Goal: Information Seeking & Learning: Learn about a topic

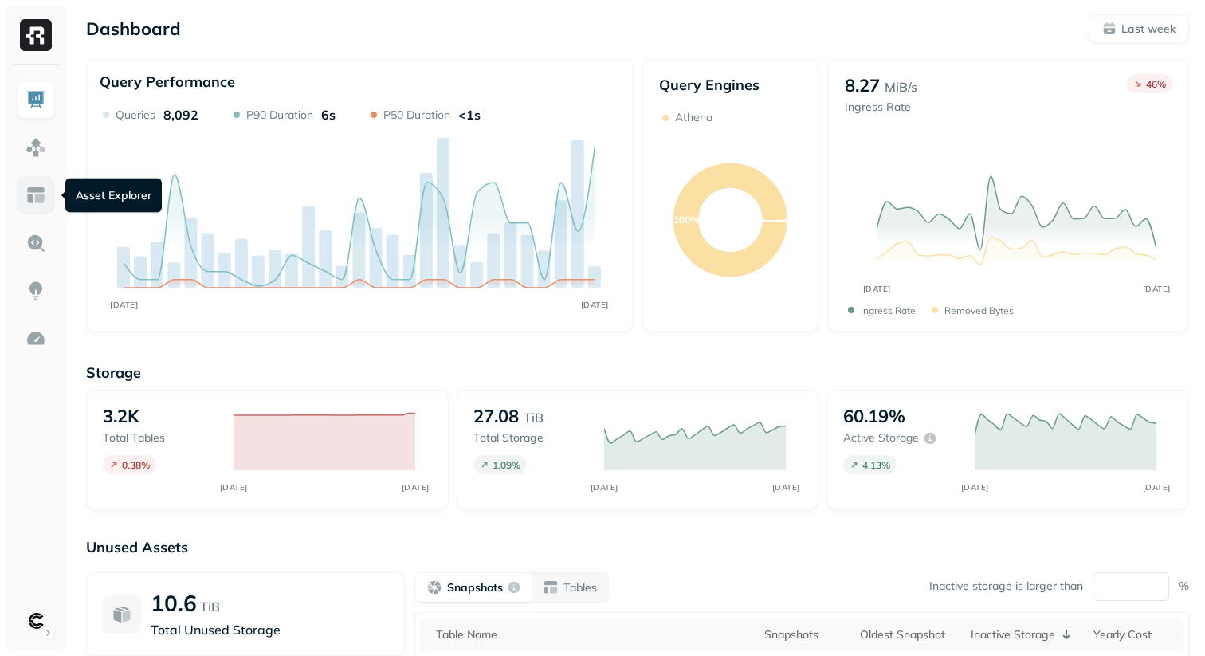
click at [38, 199] on img at bounding box center [36, 195] width 21 height 21
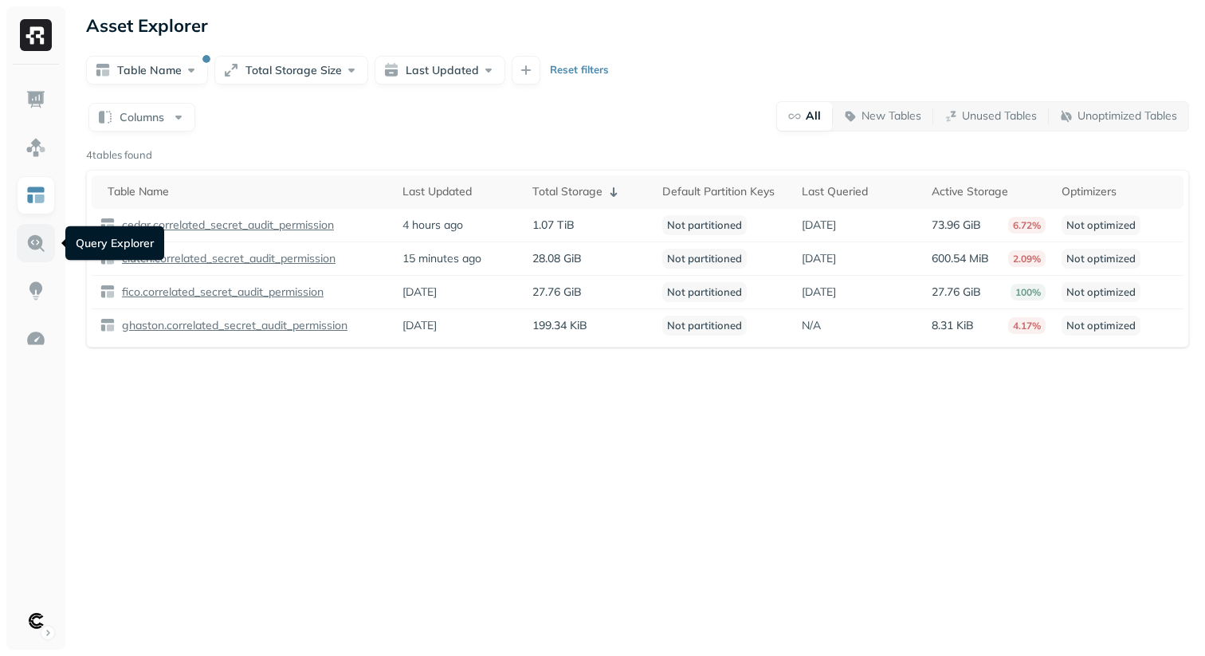
click at [27, 247] on img at bounding box center [36, 243] width 21 height 21
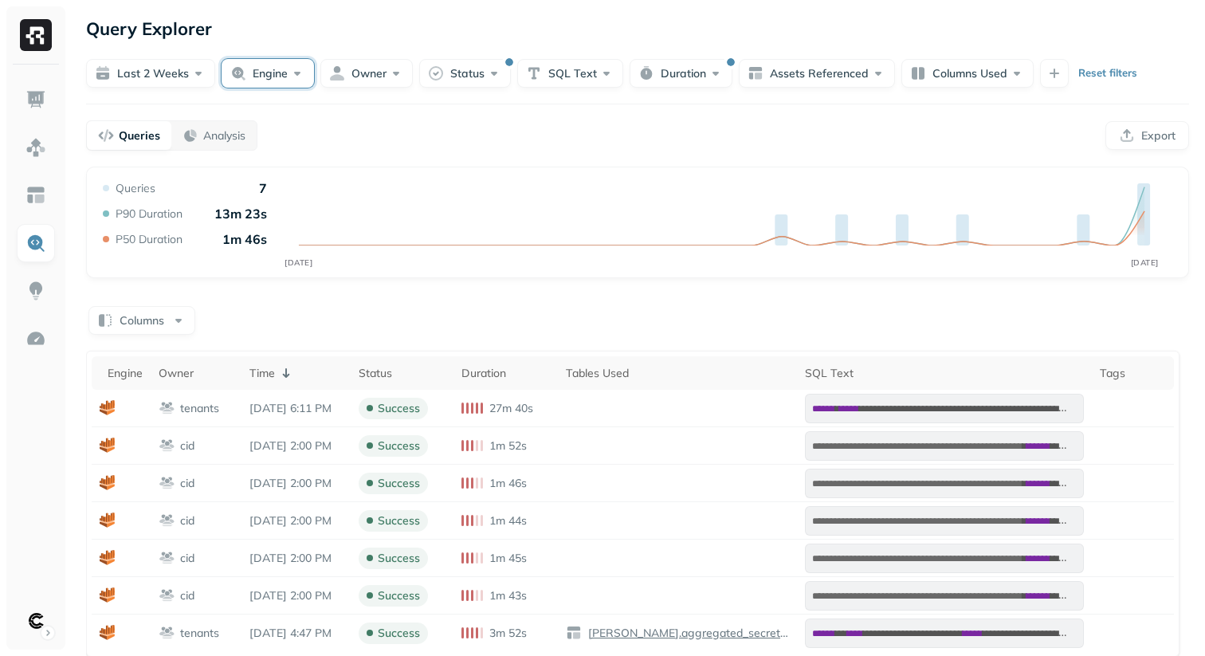
click at [278, 71] on button "Engine" at bounding box center [268, 73] width 92 height 29
click at [45, 199] on img at bounding box center [36, 195] width 21 height 21
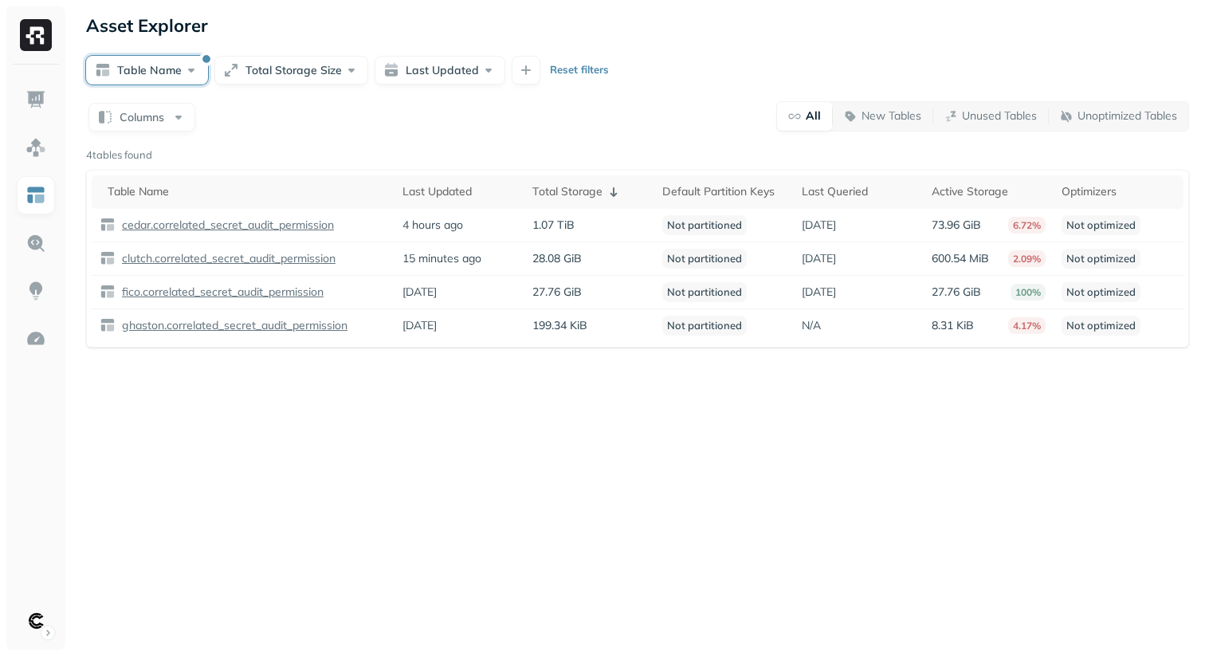
click at [177, 70] on button "Table Name" at bounding box center [147, 70] width 122 height 29
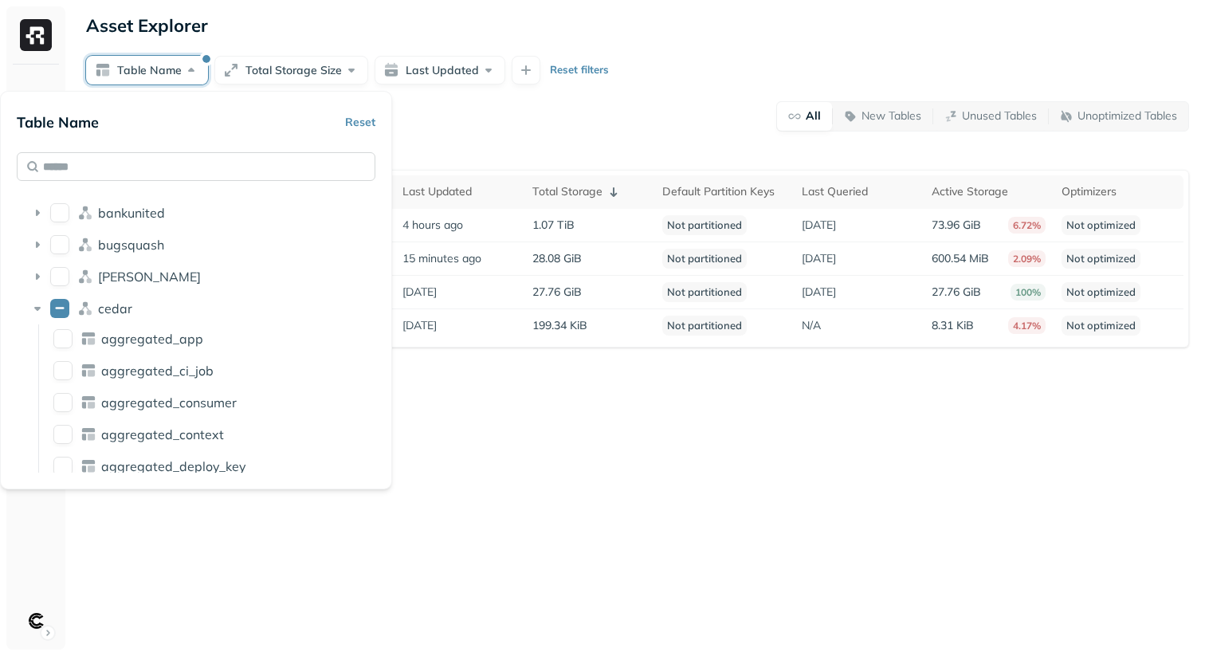
click at [106, 170] on input "text" at bounding box center [196, 166] width 359 height 29
paste input "**********"
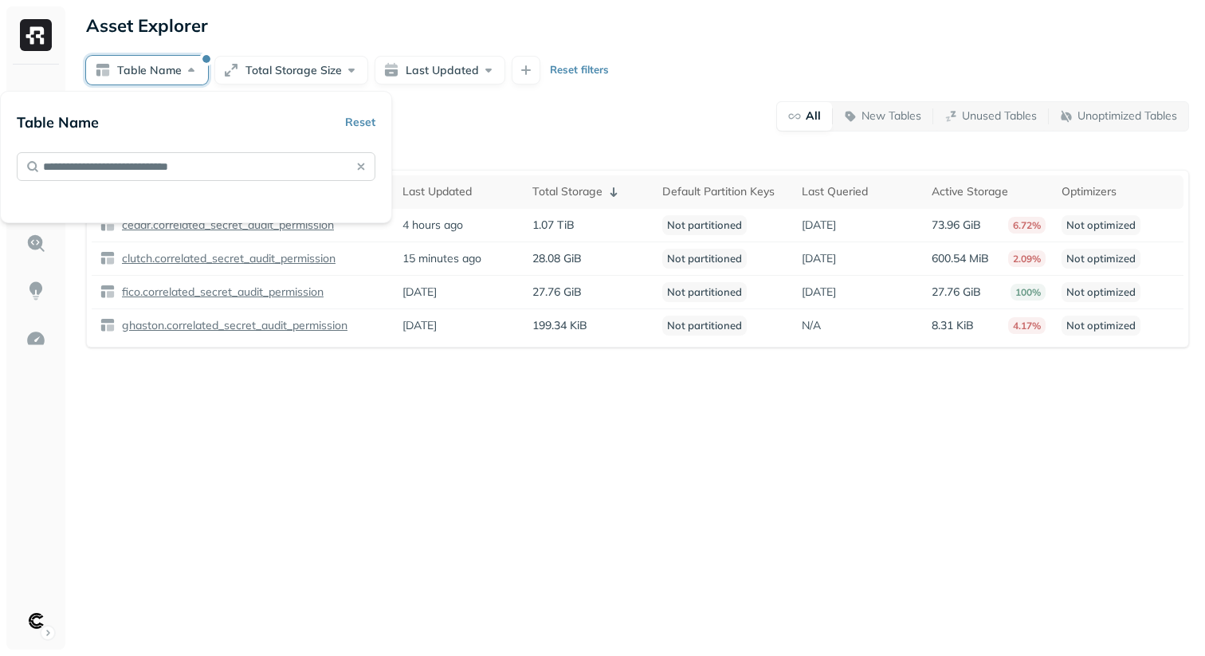
click at [65, 167] on input "**********" at bounding box center [196, 166] width 359 height 29
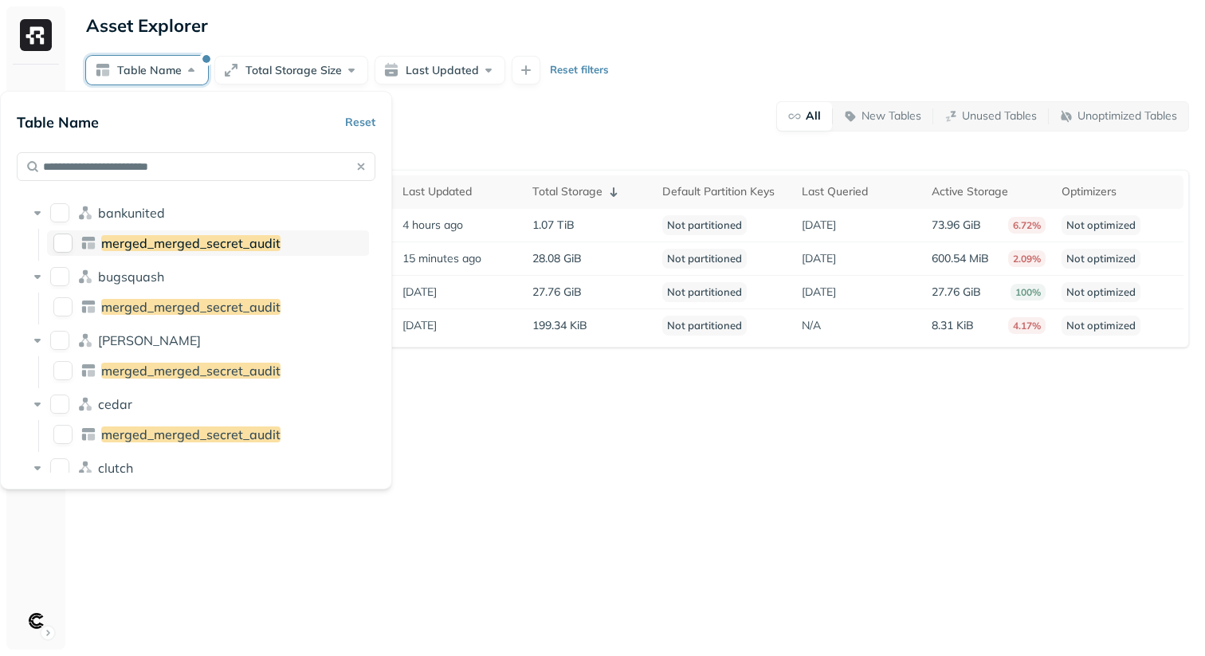
type input "**********"
click at [153, 244] on span "merged_merged_secret_audit" at bounding box center [190, 243] width 179 height 16
click at [499, 134] on div "Columns All New Tables Unused Tables Unoptimized Tables 5 tables found Table Na…" at bounding box center [637, 240] width 1103 height 281
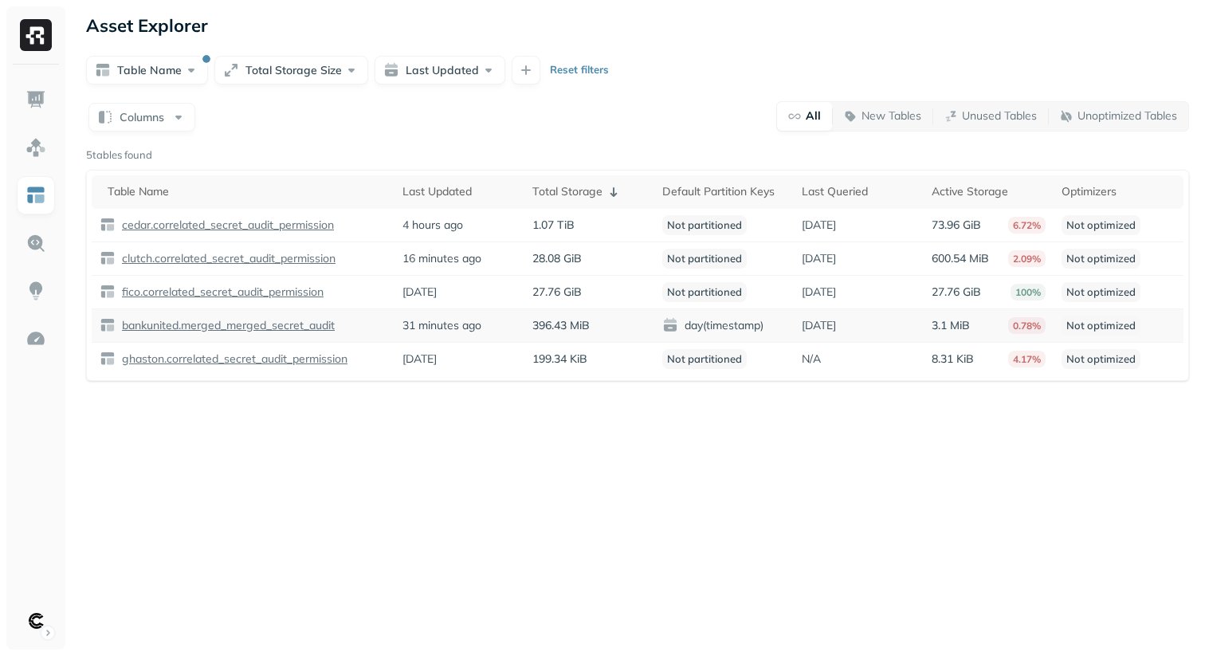
click at [246, 325] on p "bankunited.merged_merged_secret_audit" at bounding box center [227, 325] width 216 height 15
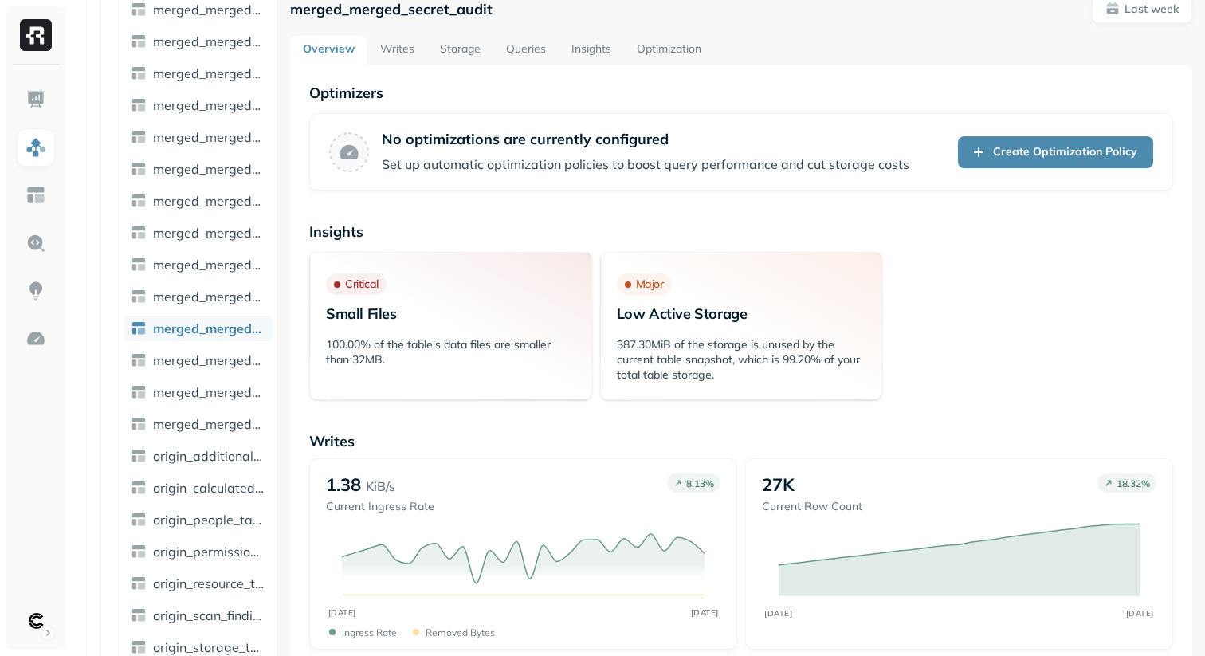
scroll to position [48, 0]
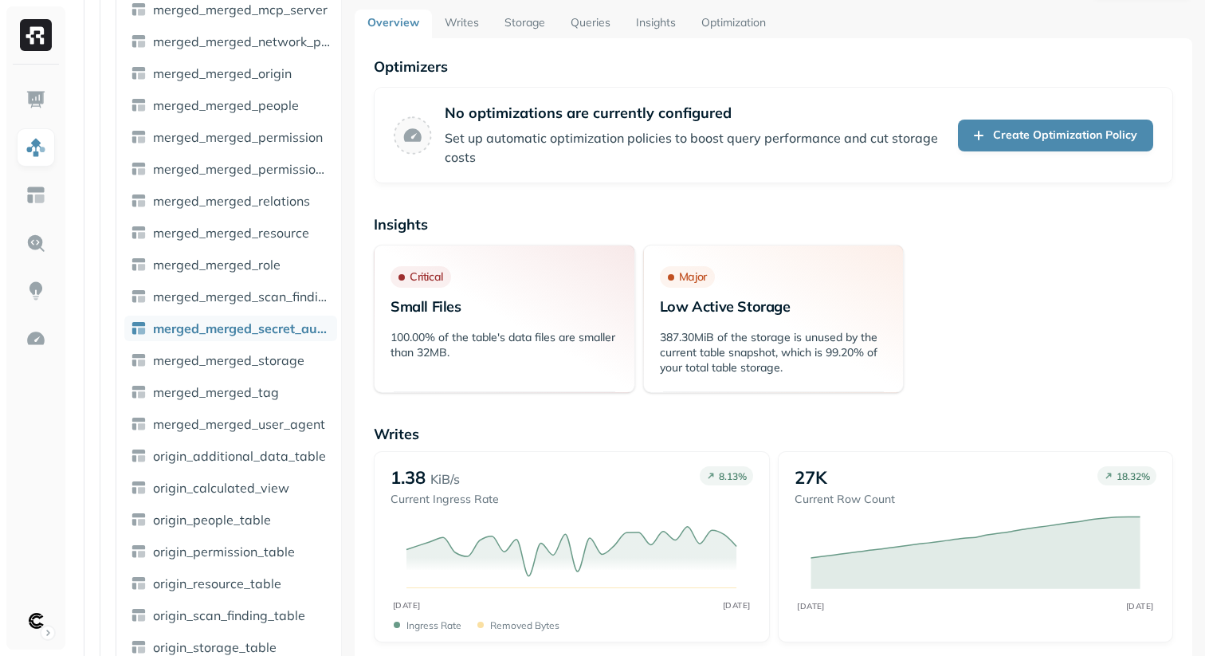
click at [341, 210] on div at bounding box center [341, 328] width 1 height 656
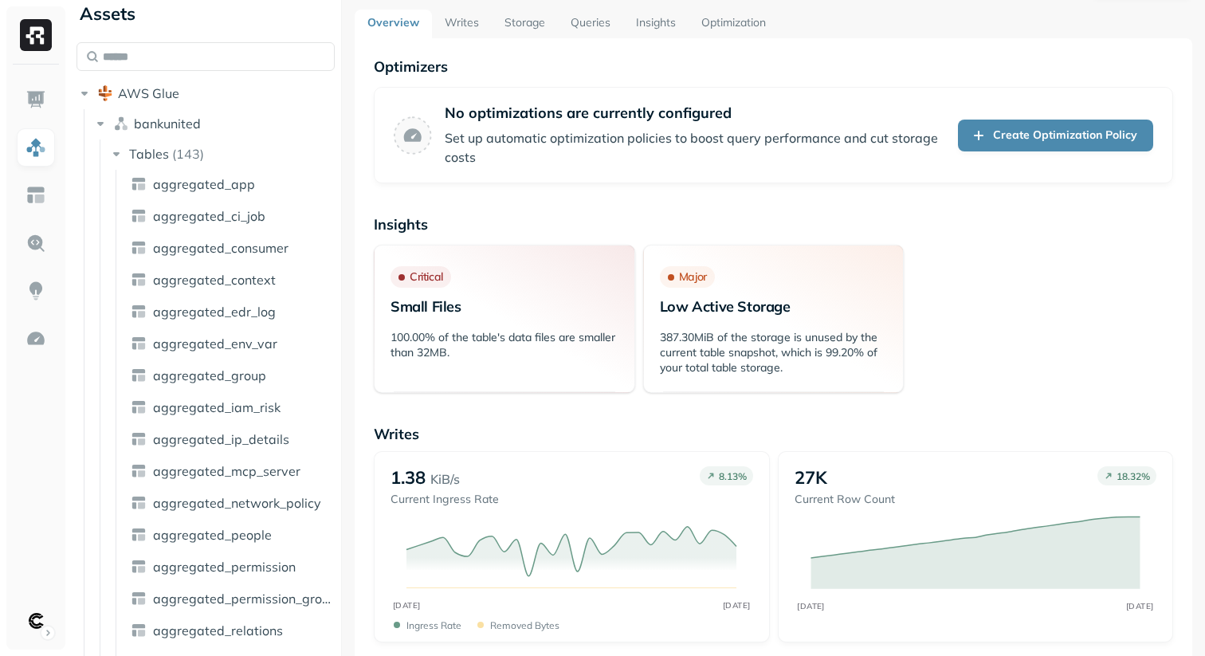
scroll to position [0, 0]
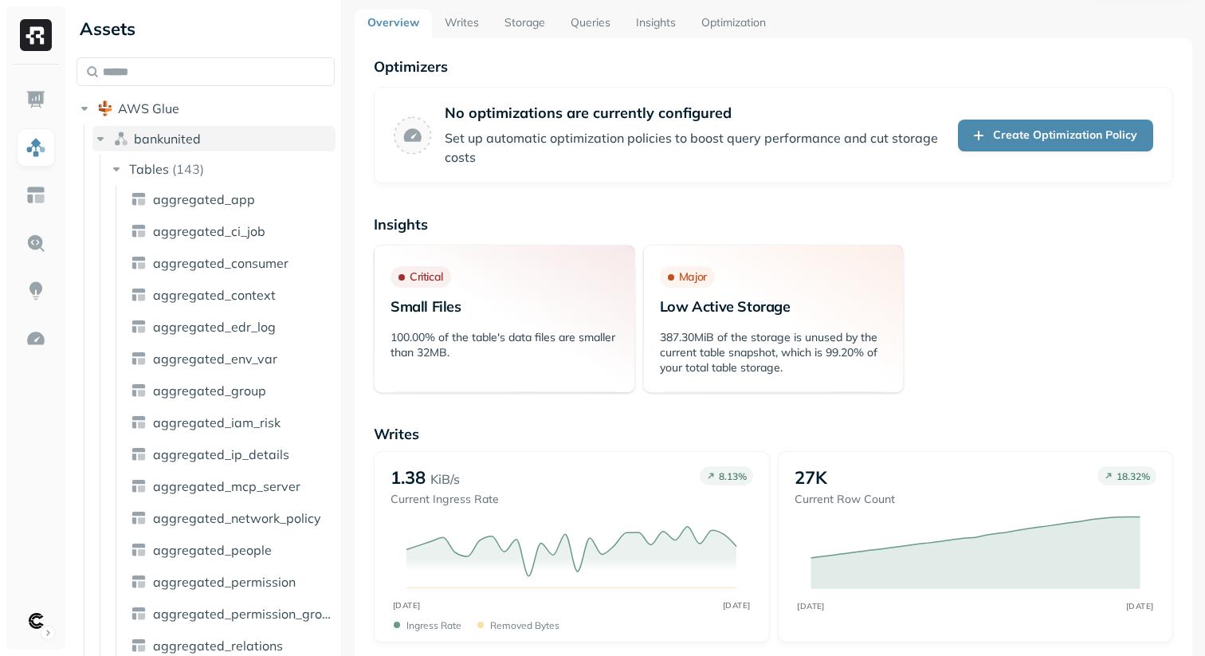
click at [104, 144] on icon "button" at bounding box center [100, 139] width 16 height 16
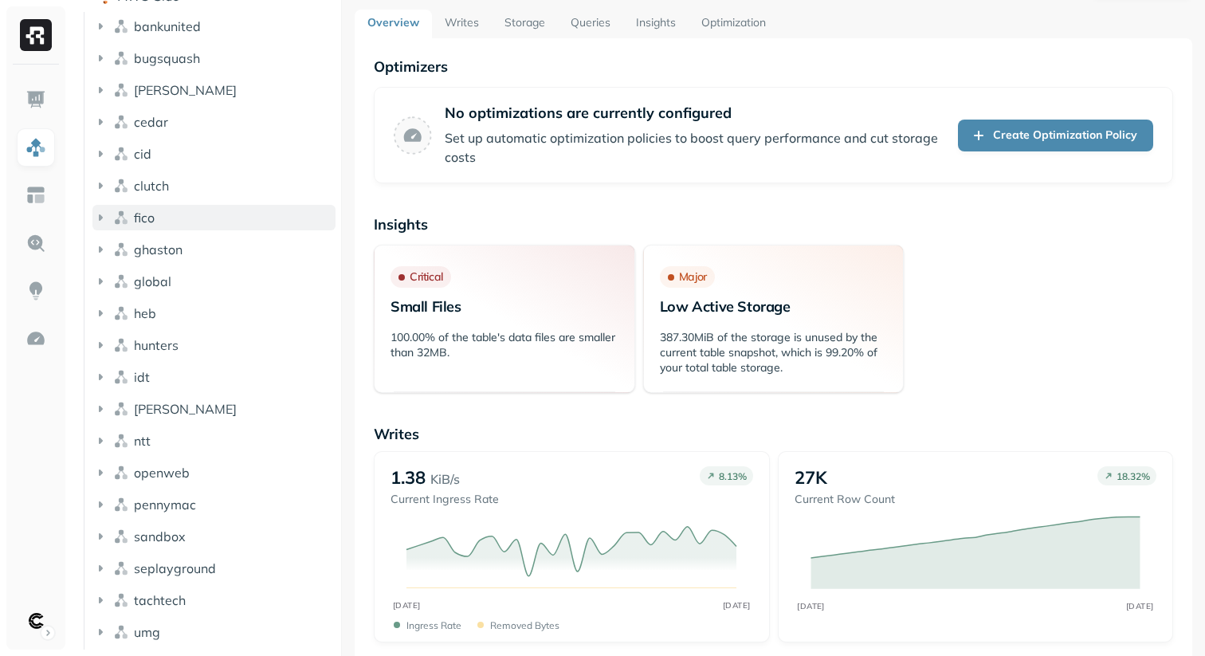
click at [105, 220] on icon "button" at bounding box center [100, 218] width 16 height 16
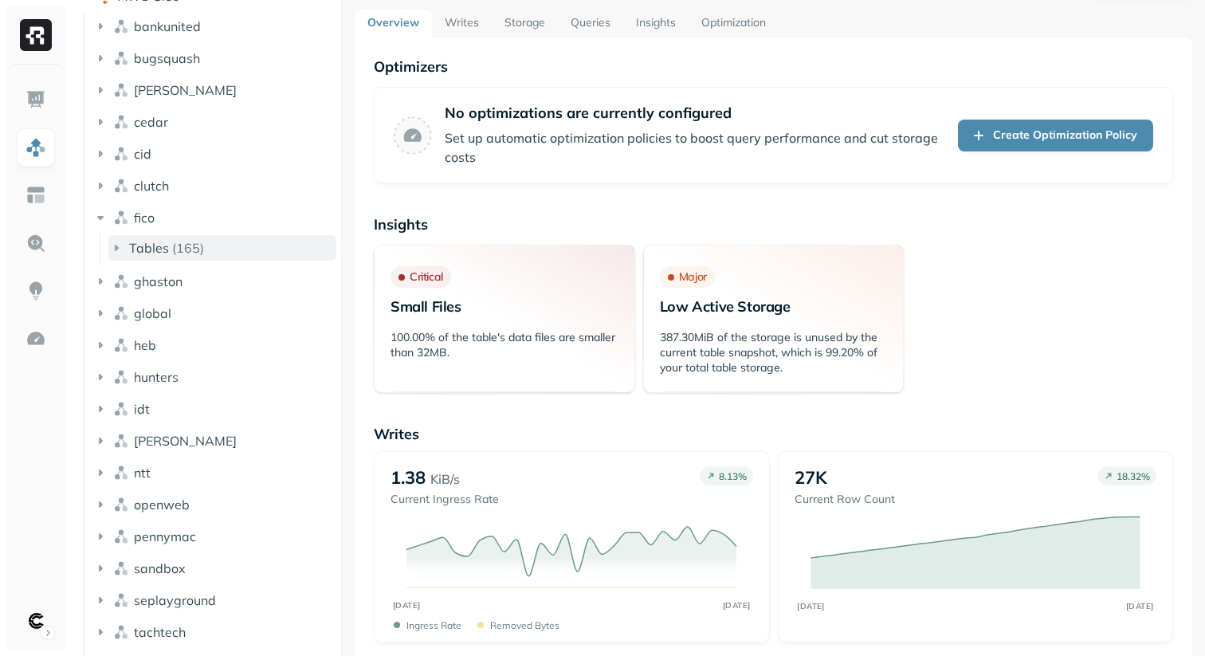
click at [121, 247] on icon "button" at bounding box center [116, 248] width 16 height 16
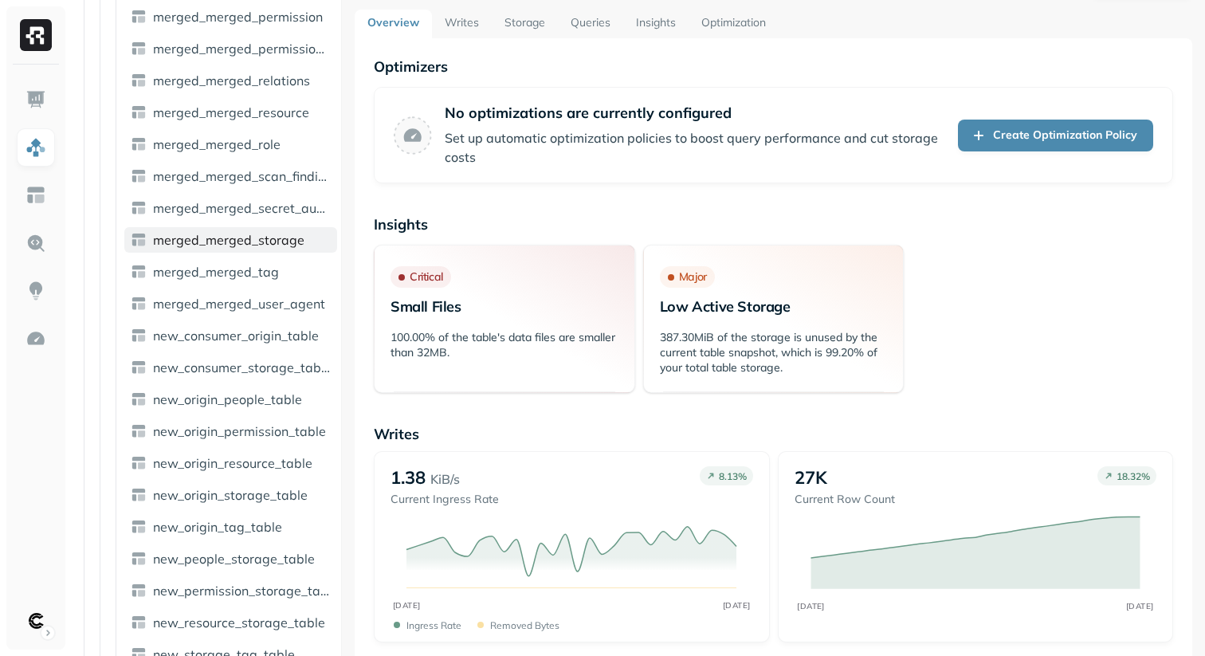
scroll to position [3942, 0]
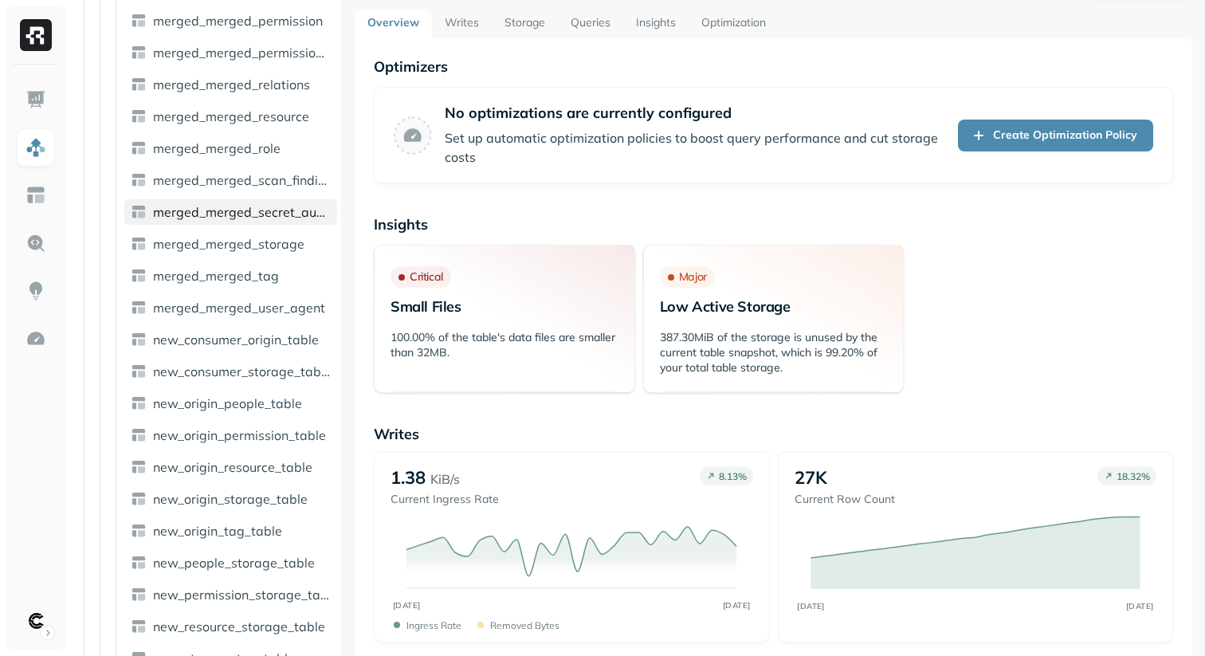
click at [229, 210] on span "merged_merged_secret_audit" at bounding box center [242, 212] width 178 height 16
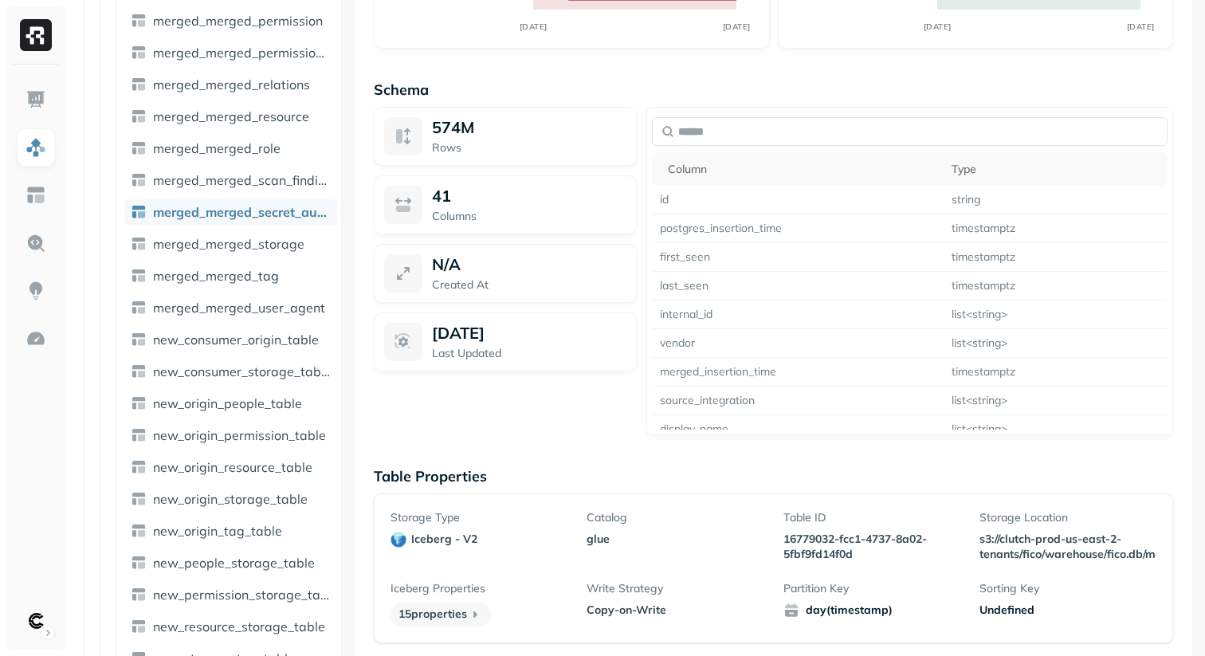
scroll to position [1200, 0]
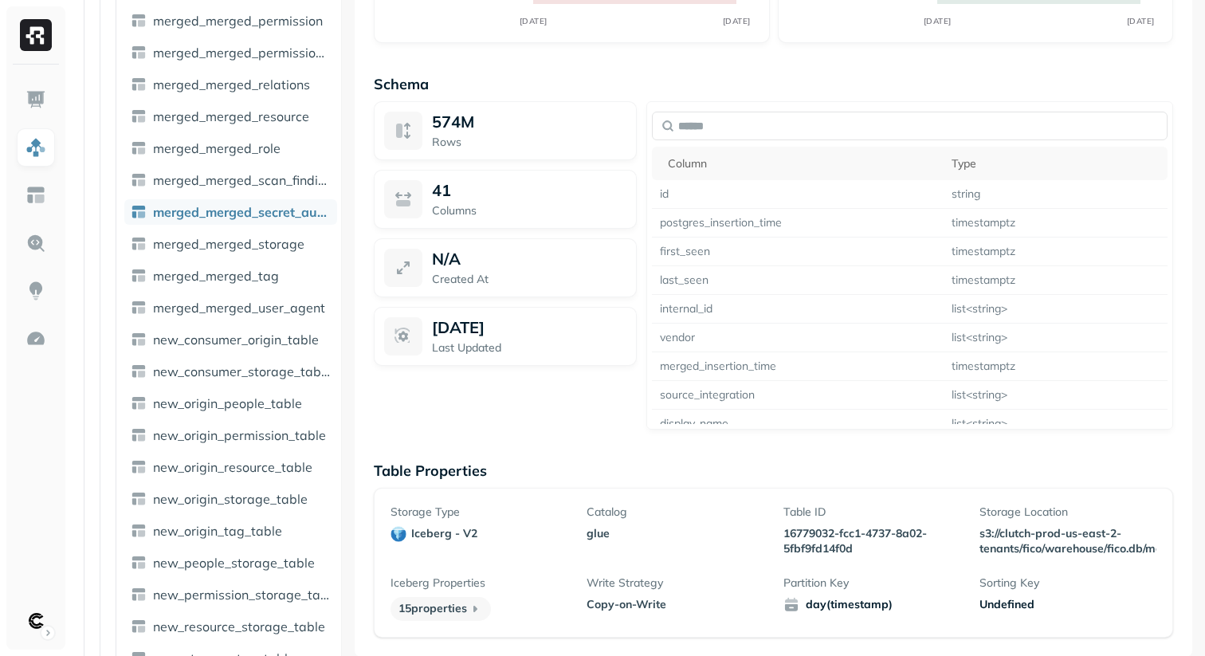
click at [232, 212] on span "merged_merged_secret_audit" at bounding box center [242, 212] width 178 height 16
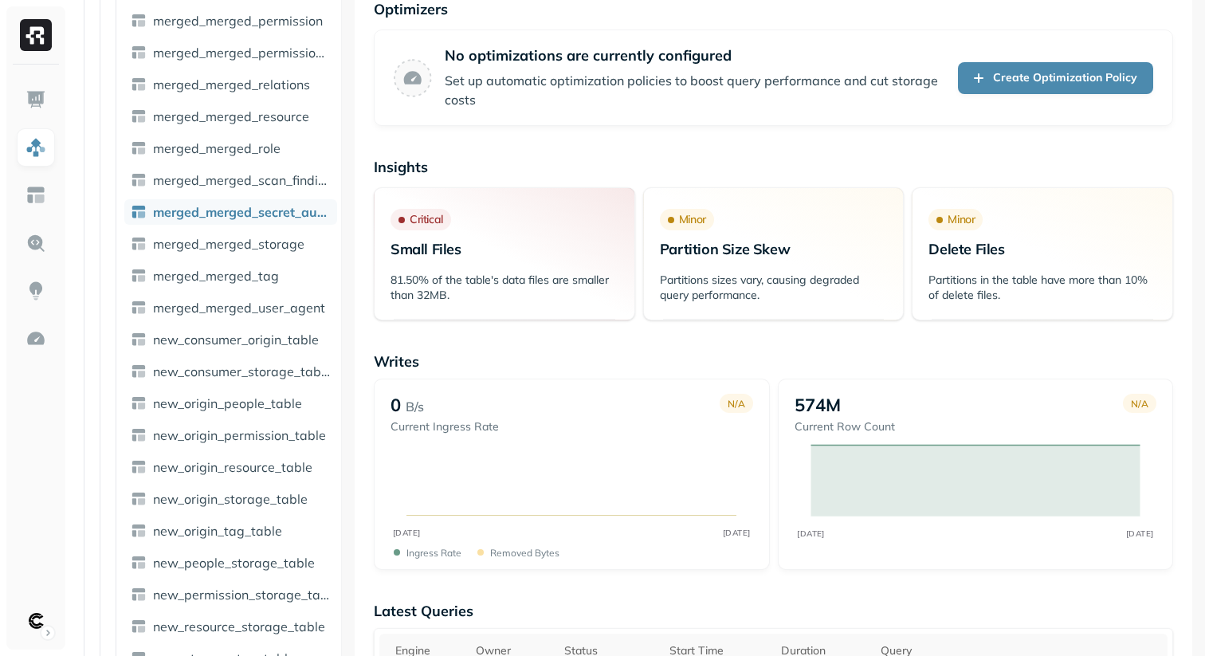
scroll to position [0, 0]
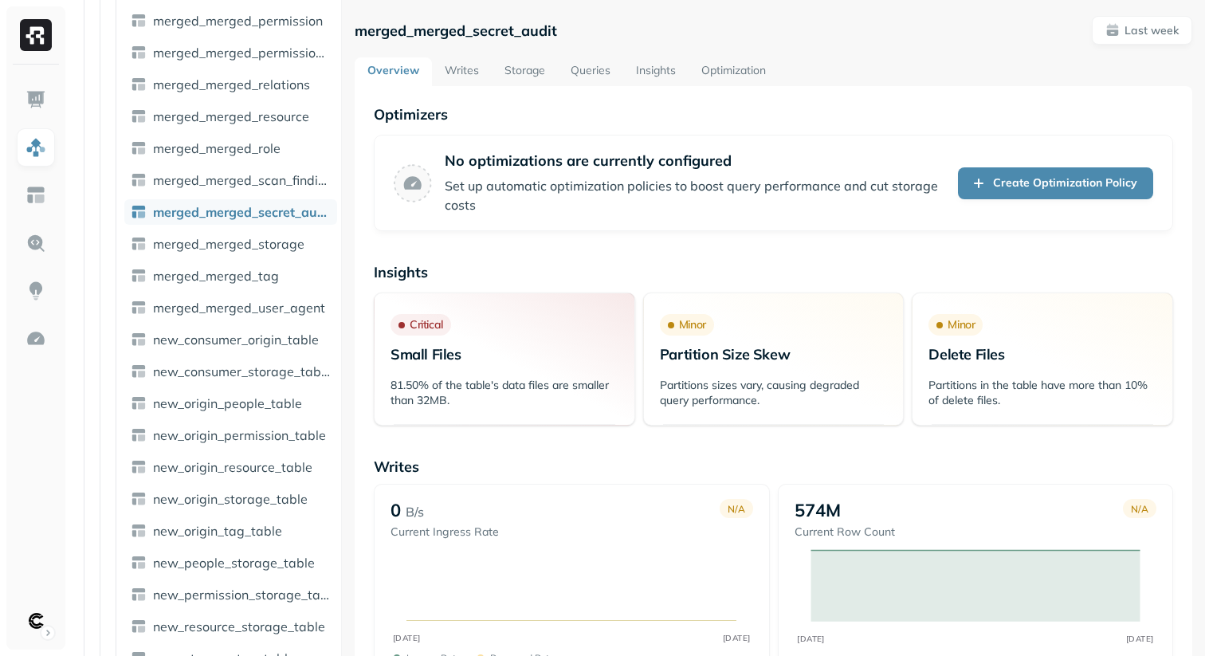
click at [466, 67] on link "Writes" at bounding box center [462, 71] width 60 height 29
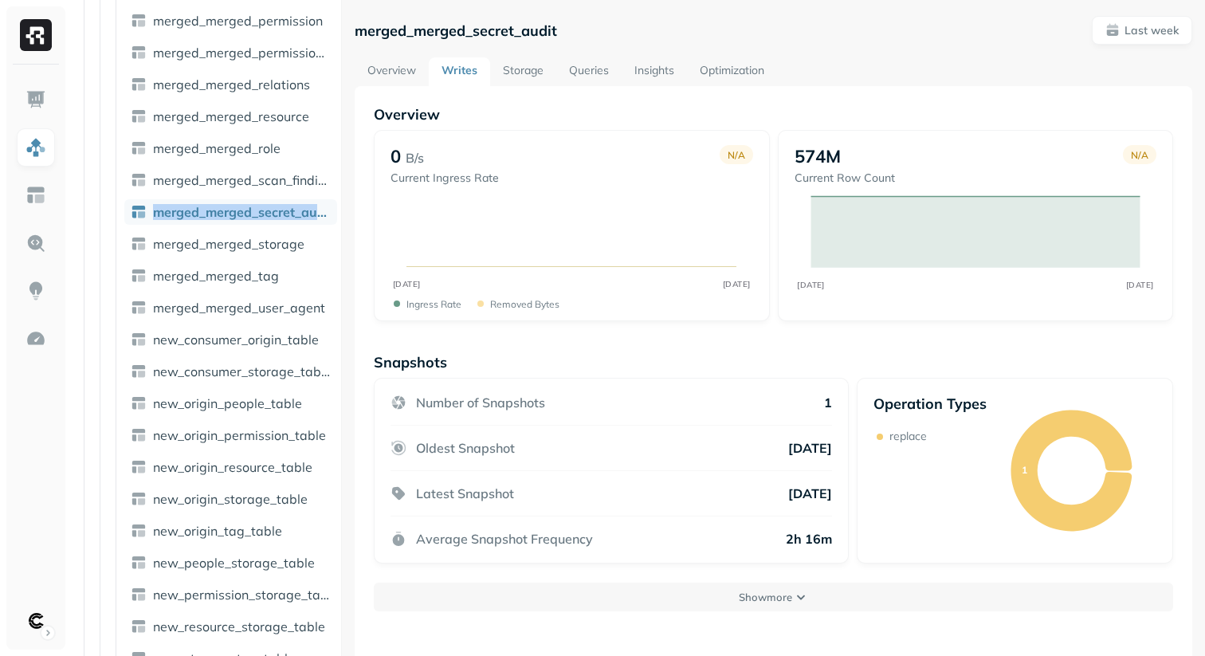
scroll to position [86, 0]
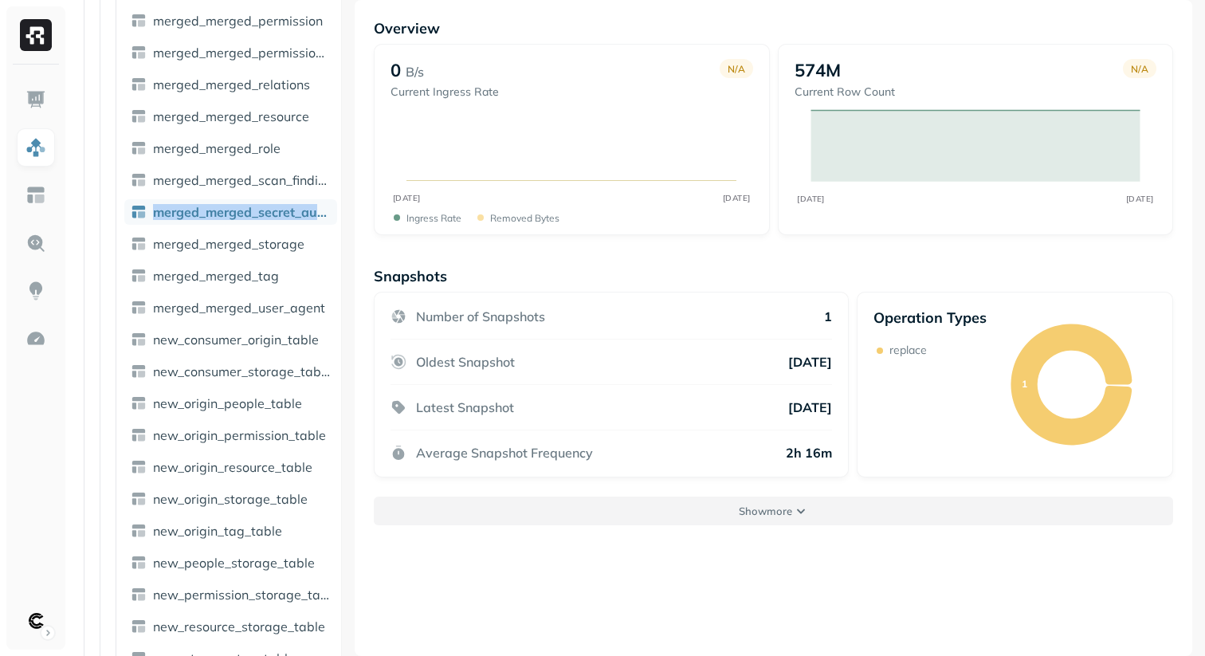
click at [769, 506] on p "Show more" at bounding box center [765, 511] width 53 height 15
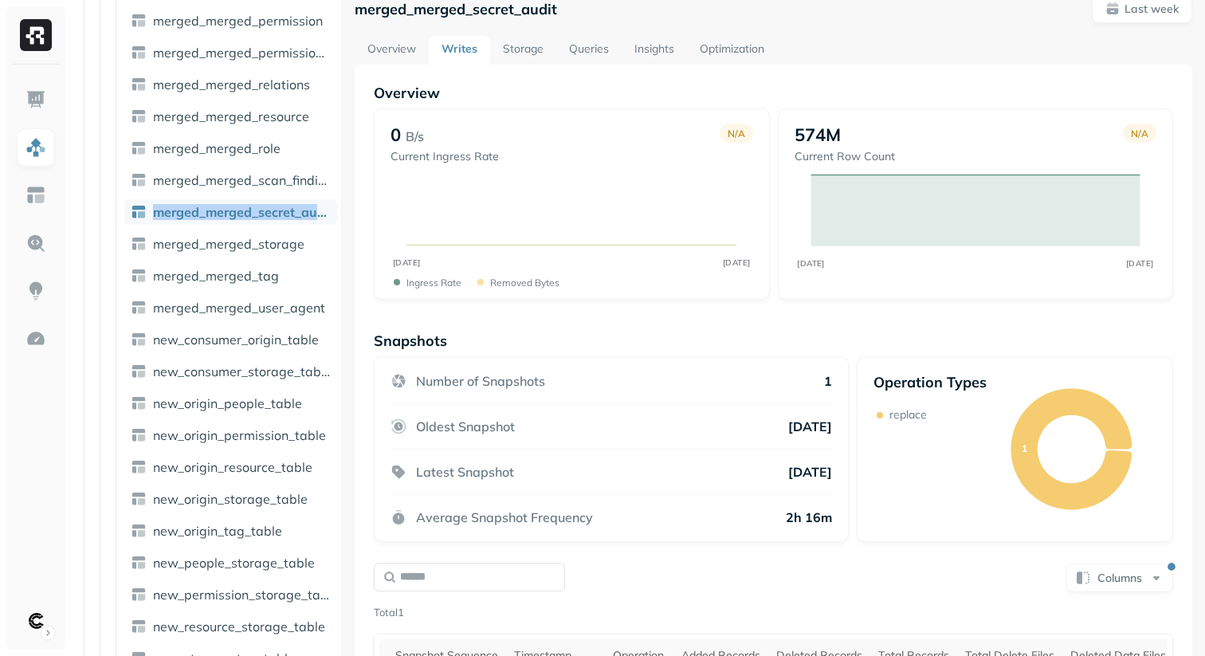
scroll to position [0, 0]
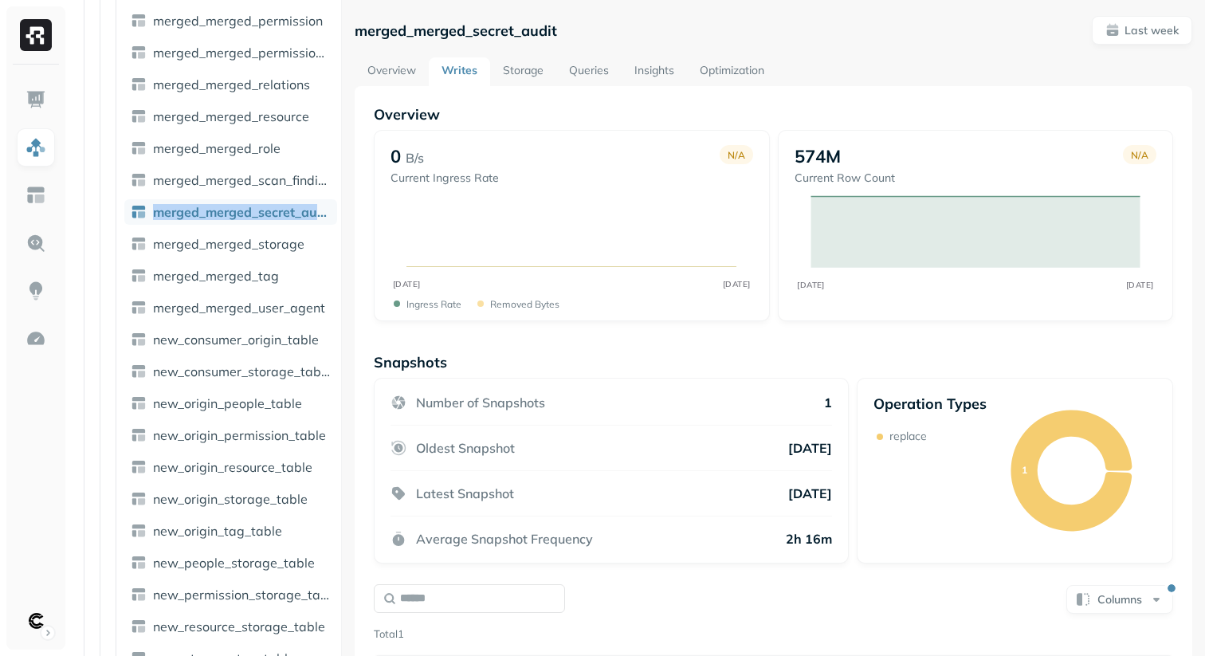
click at [769, 103] on div "Overview 0 B/s Current Ingress Rate N/A AUG [DATE] Ingress Rate Removed bytes 5…" at bounding box center [774, 437] width 838 height 702
click at [400, 79] on link "Overview" at bounding box center [392, 71] width 74 height 29
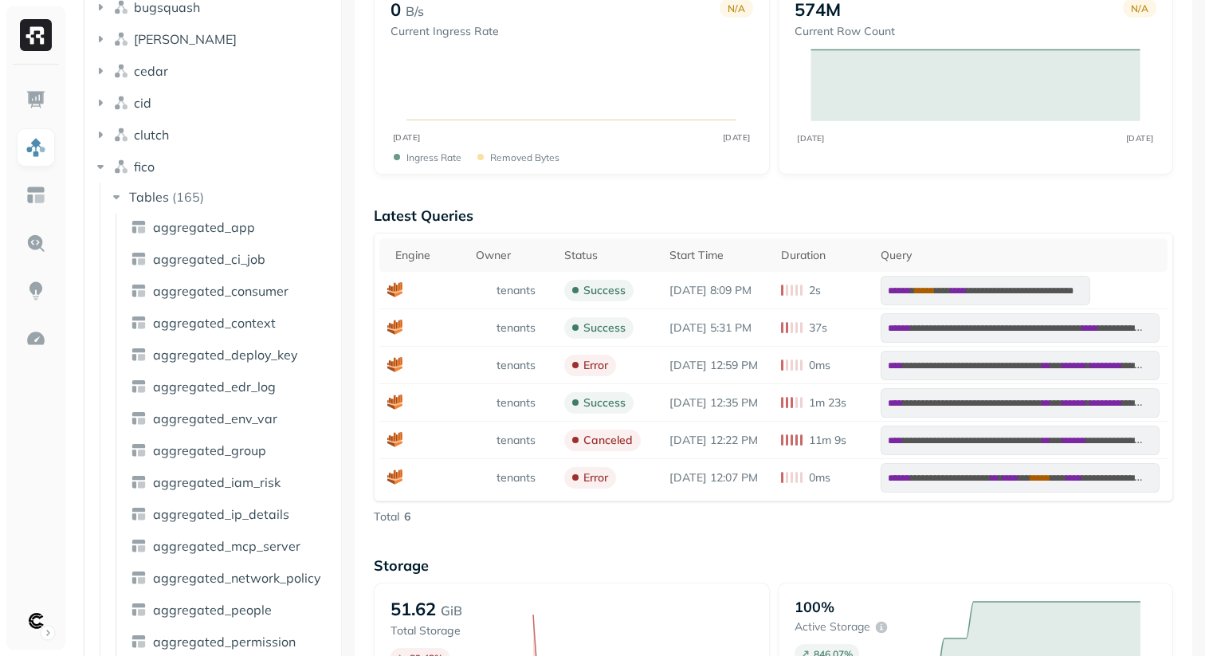
scroll to position [700, 0]
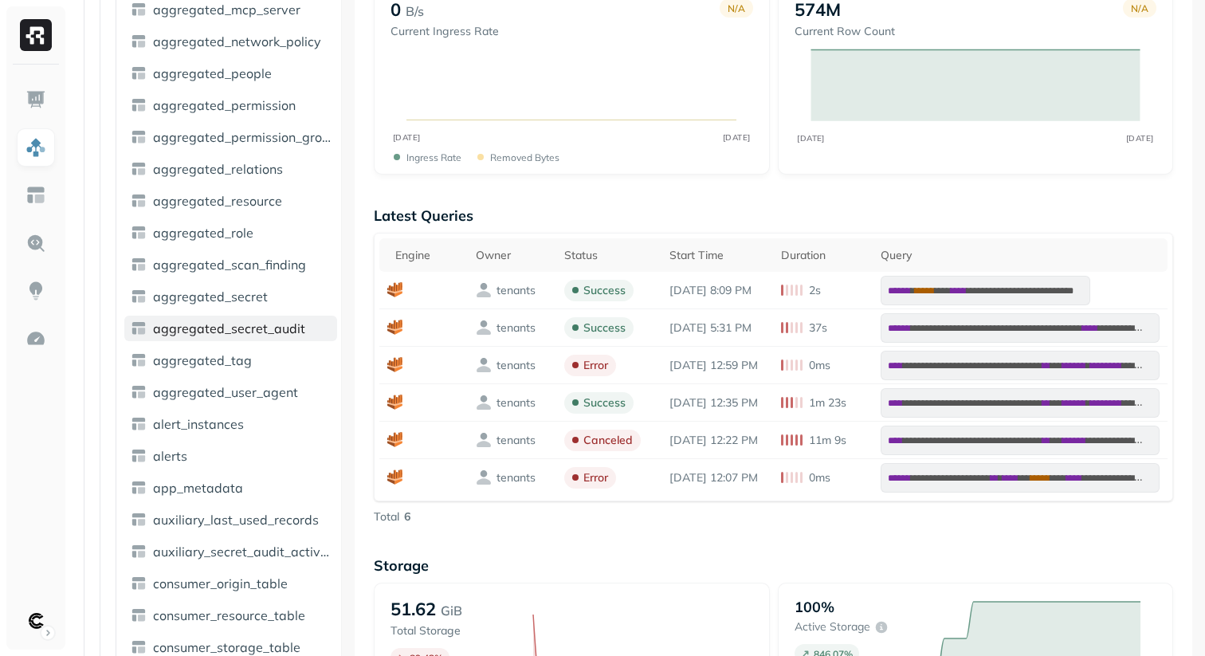
click at [222, 330] on span "aggregated_secret_audit" at bounding box center [229, 328] width 152 height 16
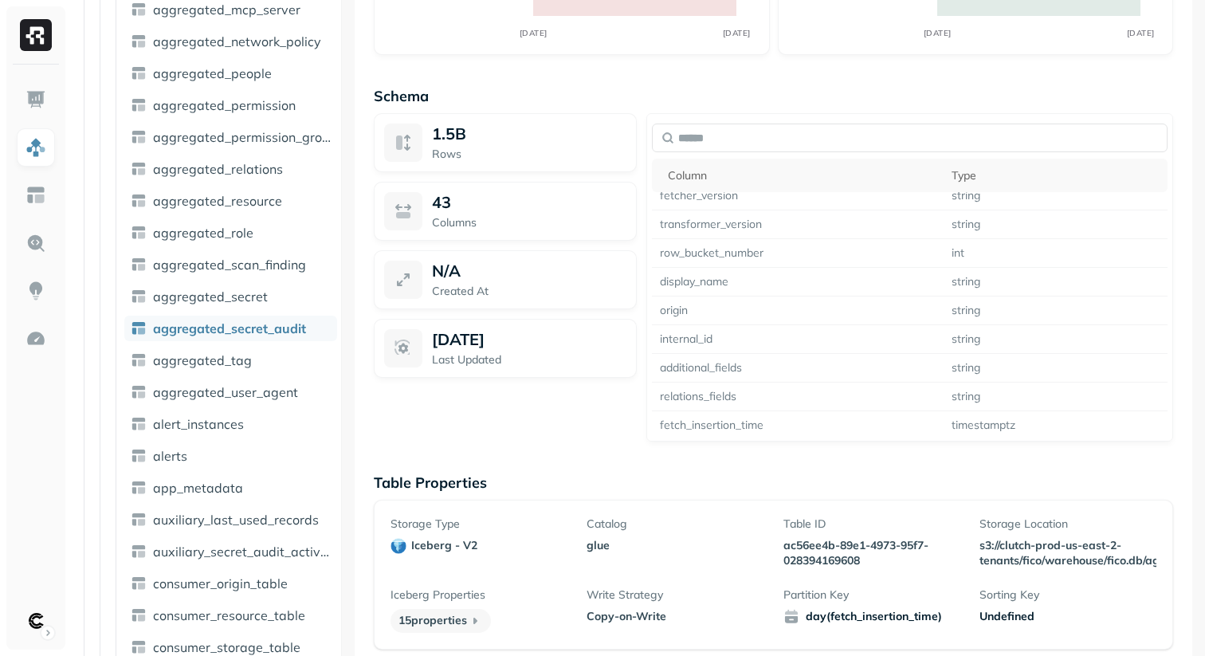
scroll to position [1200, 0]
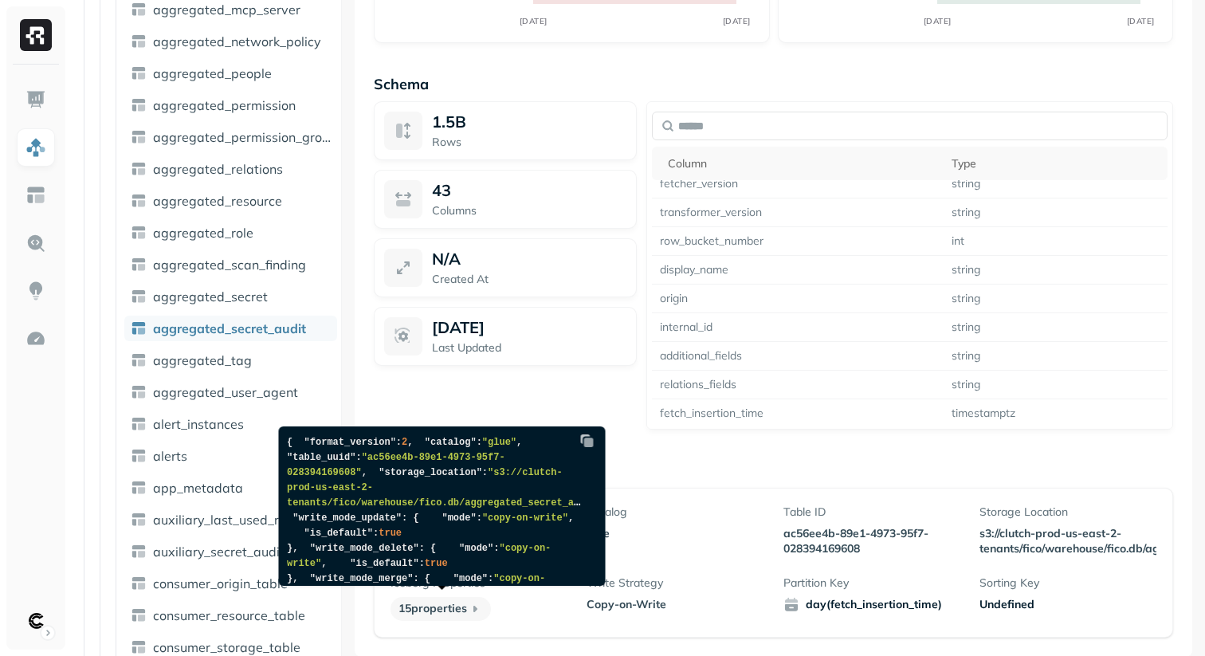
click at [452, 607] on p "15 properties" at bounding box center [441, 609] width 100 height 24
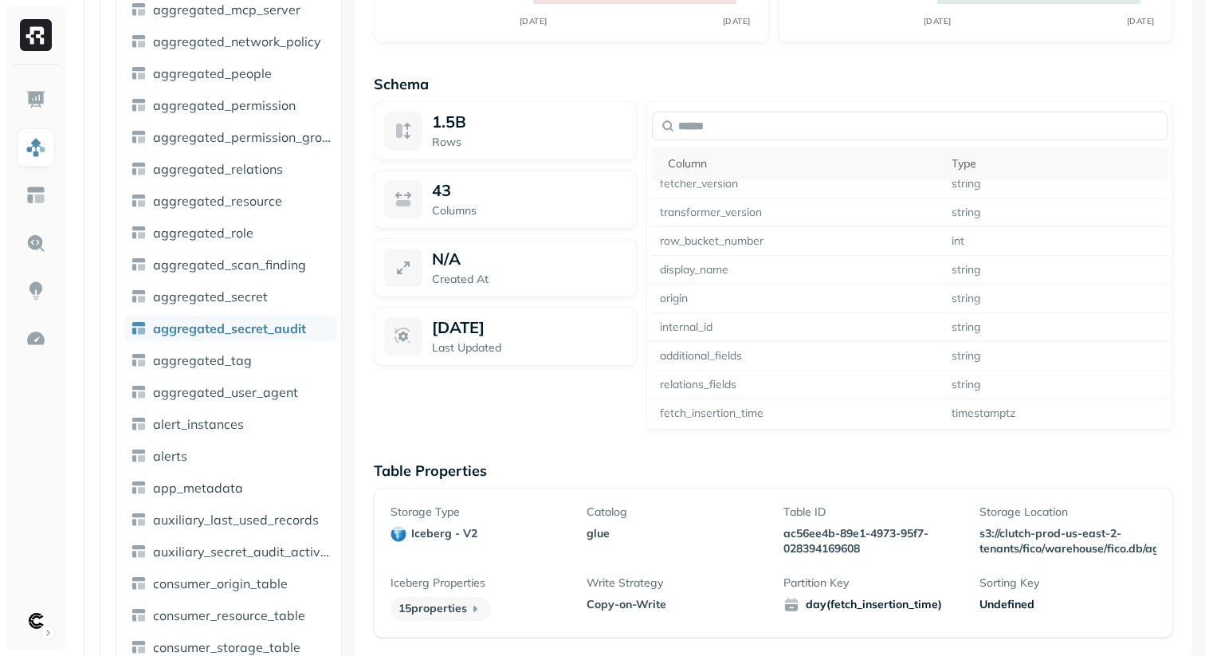
click at [478, 605] on icon at bounding box center [475, 609] width 16 height 16
drag, startPoint x: 808, startPoint y: 606, endPoint x: 938, endPoint y: 605, distance: 130.8
click at [938, 605] on span "day(fetch_insertion_time)" at bounding box center [872, 605] width 177 height 16
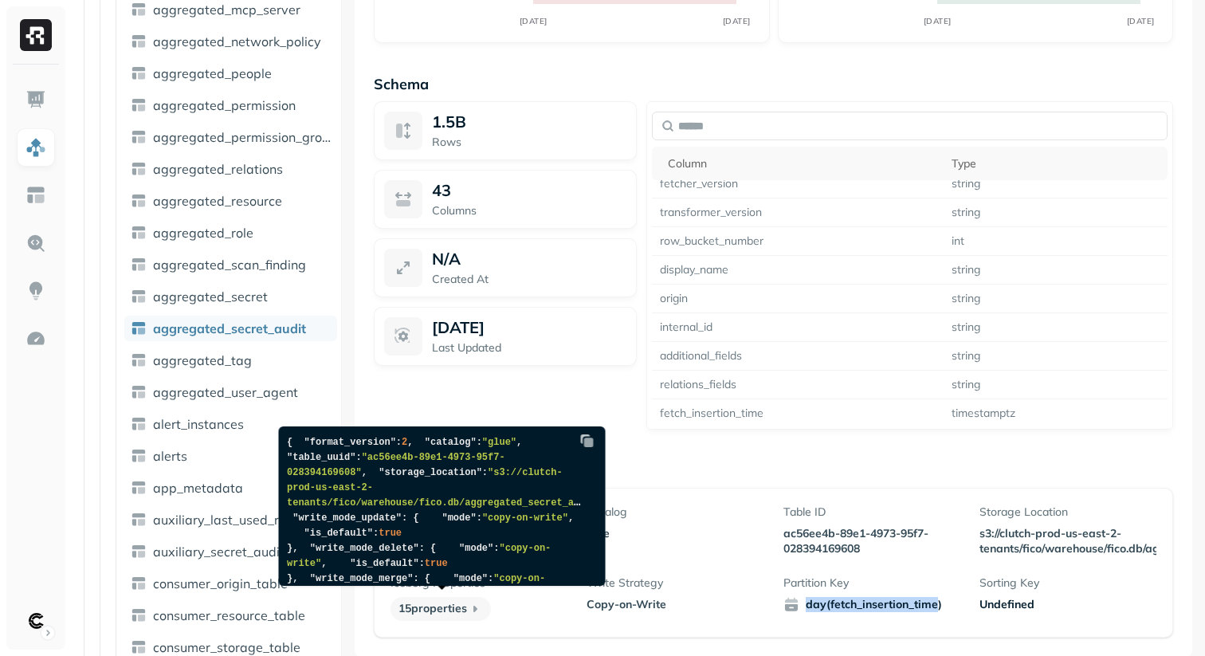
click at [586, 442] on img at bounding box center [588, 441] width 16 height 16
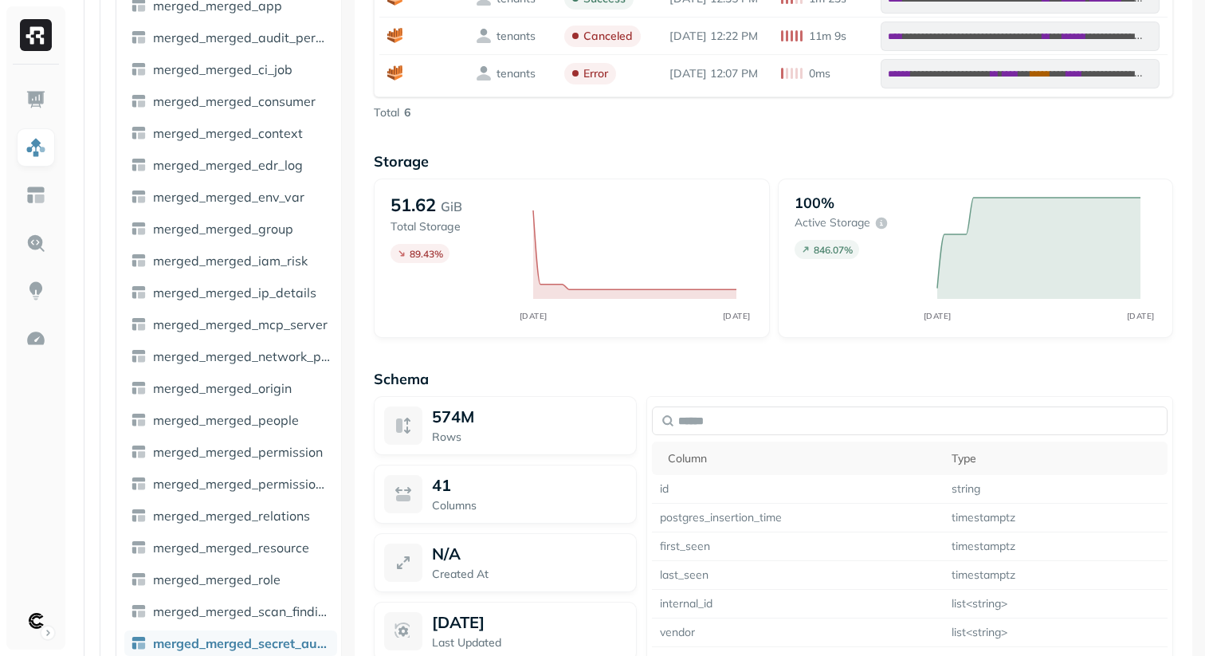
scroll to position [1200, 0]
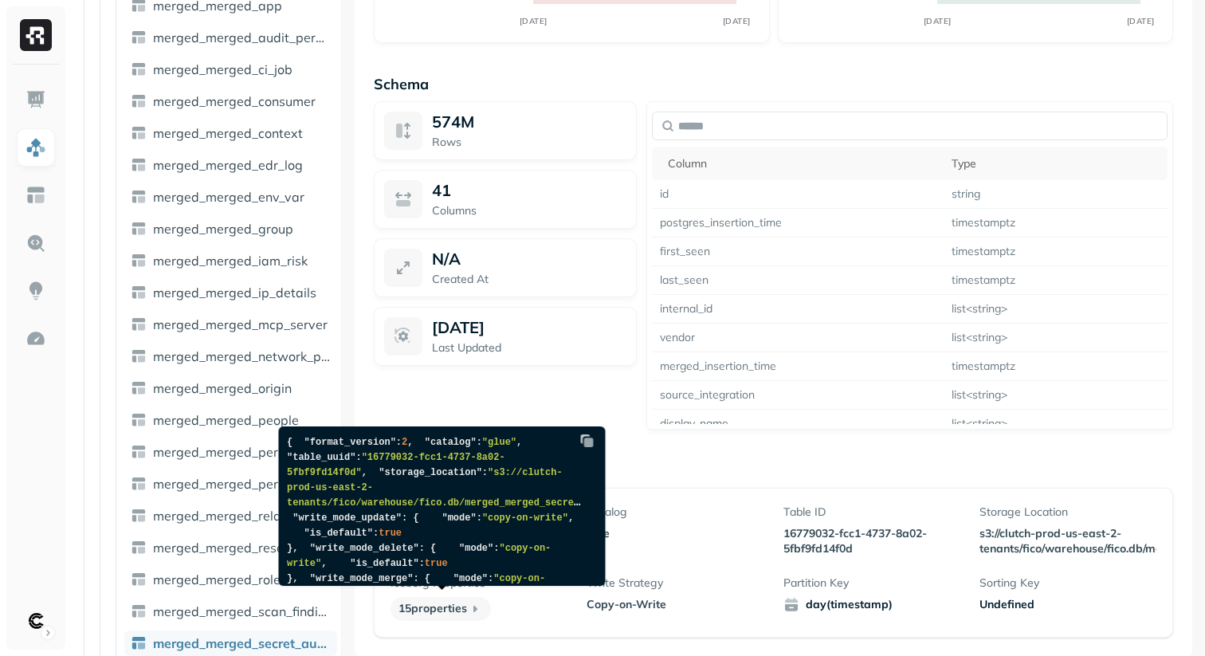
click at [586, 439] on img at bounding box center [588, 441] width 16 height 16
